Goal: Transaction & Acquisition: Purchase product/service

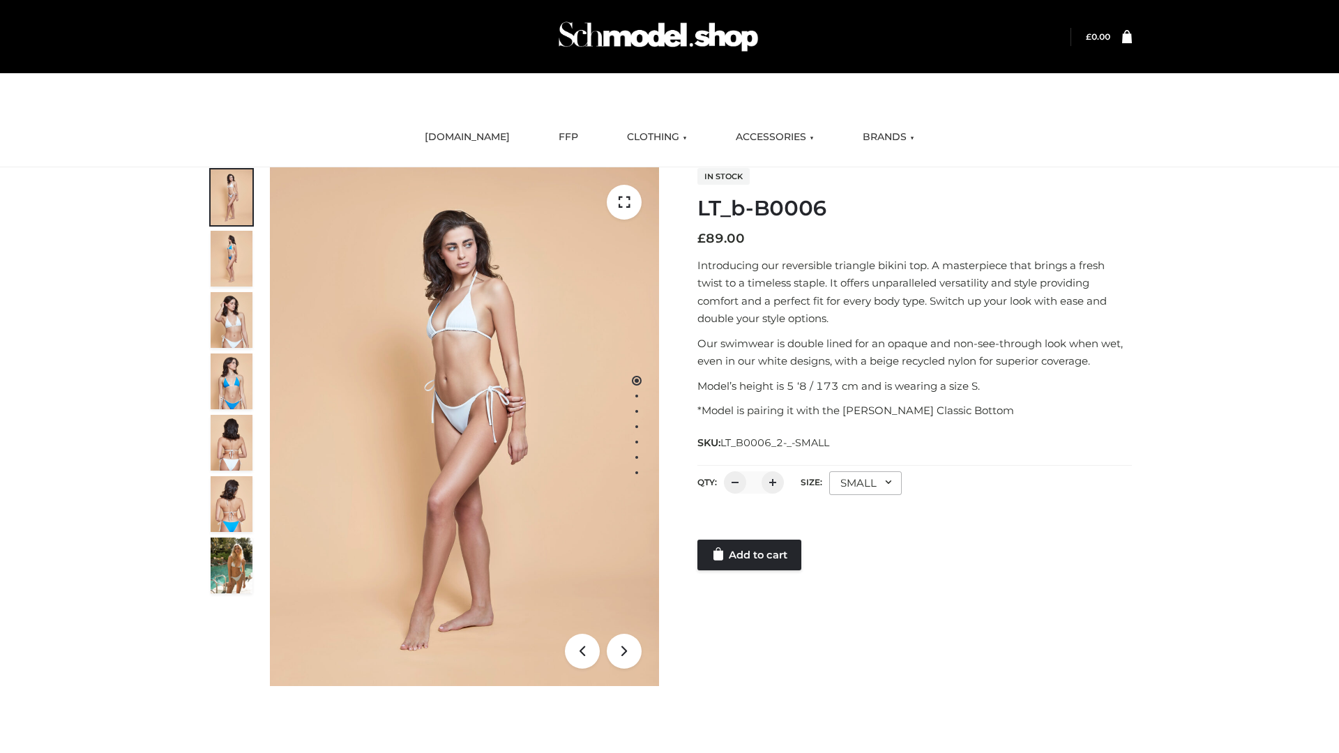
click at [750, 555] on link "Add to cart" at bounding box center [749, 555] width 104 height 31
